Goal: Entertainment & Leisure: Browse casually

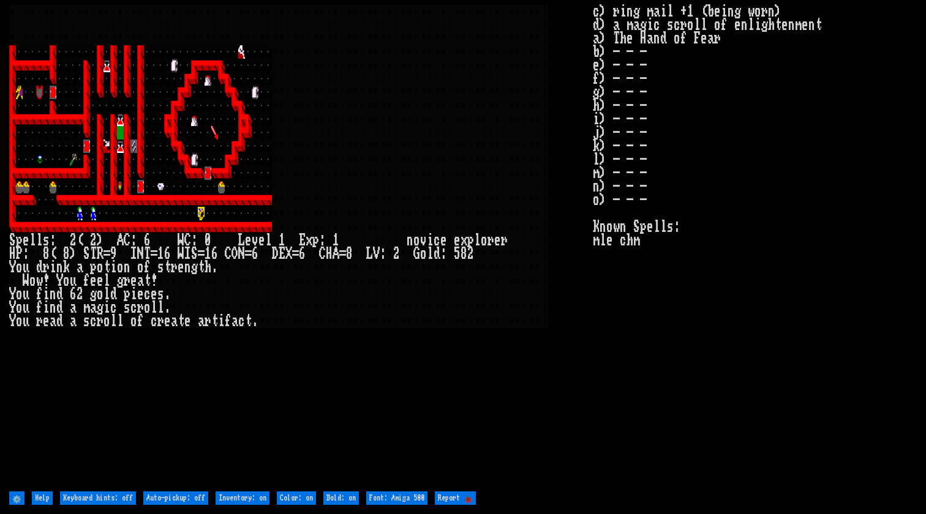
click at [434, 374] on larn at bounding box center [301, 247] width 584 height 484
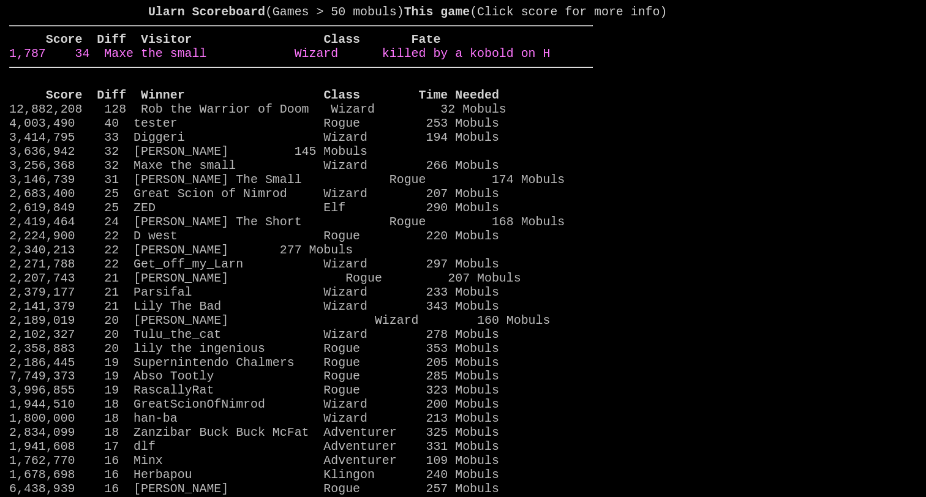
click at [343, 61] on link "1,787 34 Maxe the small Wizard killed by a kobold on H" at bounding box center [279, 54] width 541 height 14
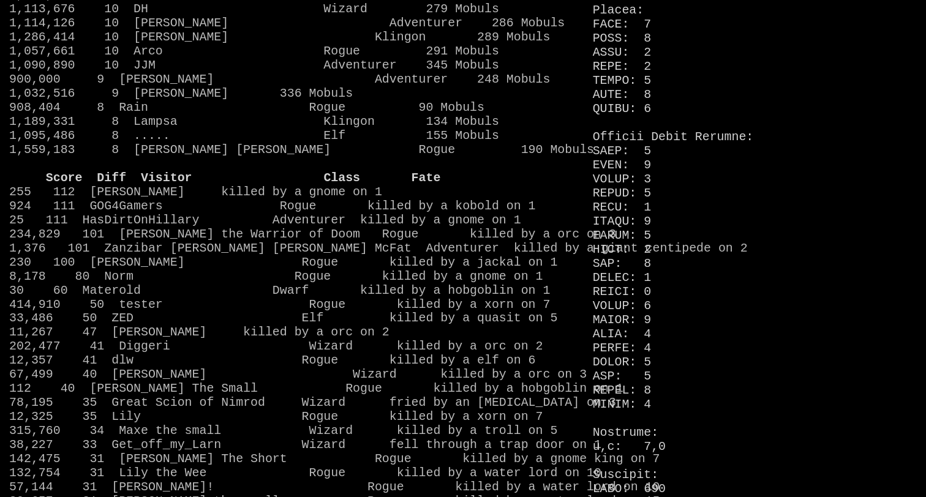
scroll to position [960, 0]
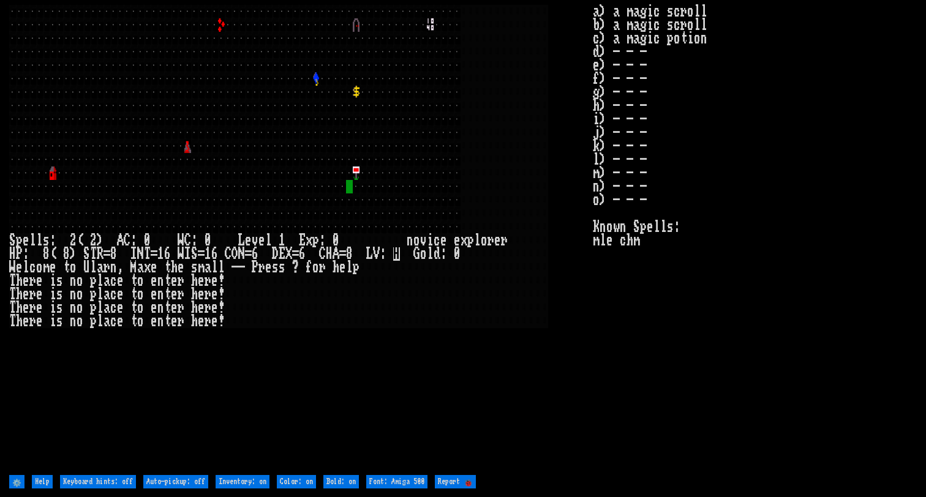
click at [566, 387] on larn at bounding box center [301, 238] width 584 height 467
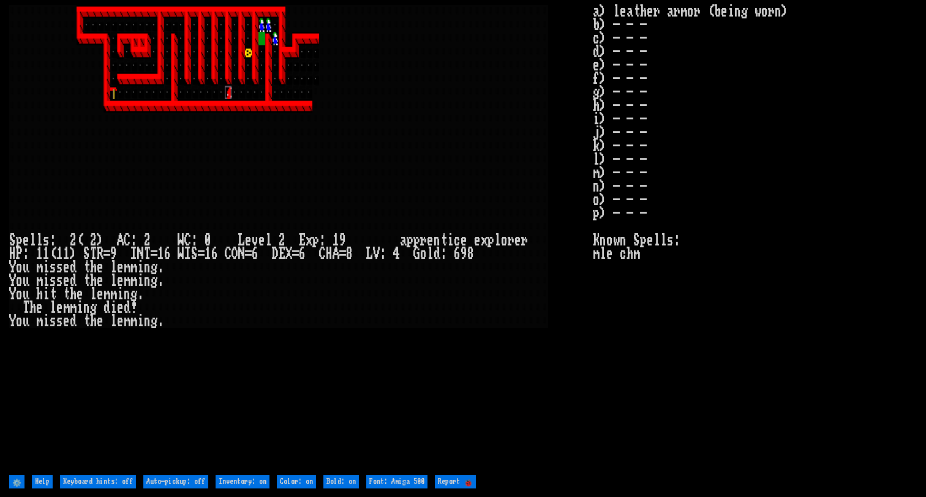
click at [313, 165] on div at bounding box center [315, 159] width 7 height 13
